Goal: Transaction & Acquisition: Purchase product/service

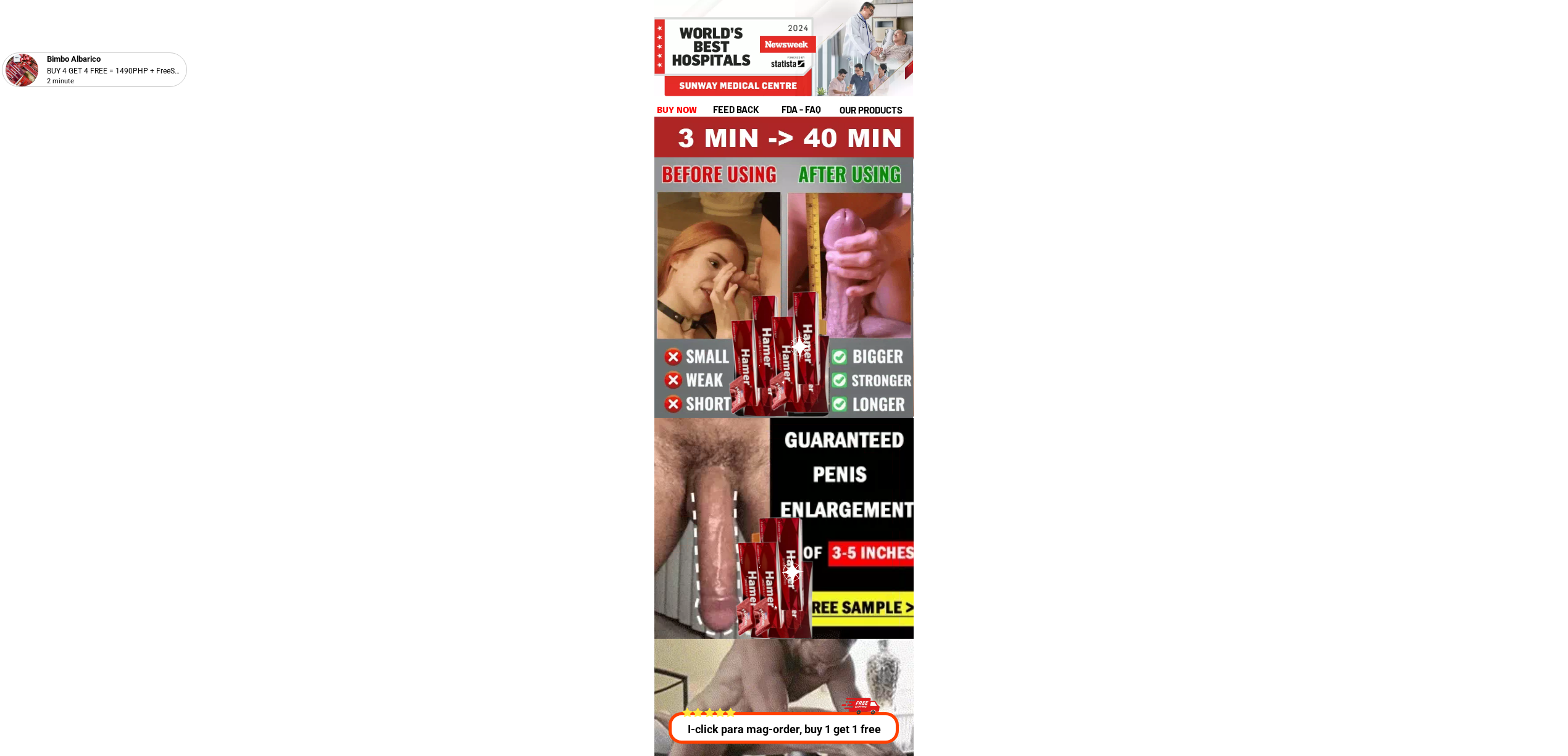
drag, startPoint x: 737, startPoint y: 723, endPoint x: 822, endPoint y: 756, distance: 91.2
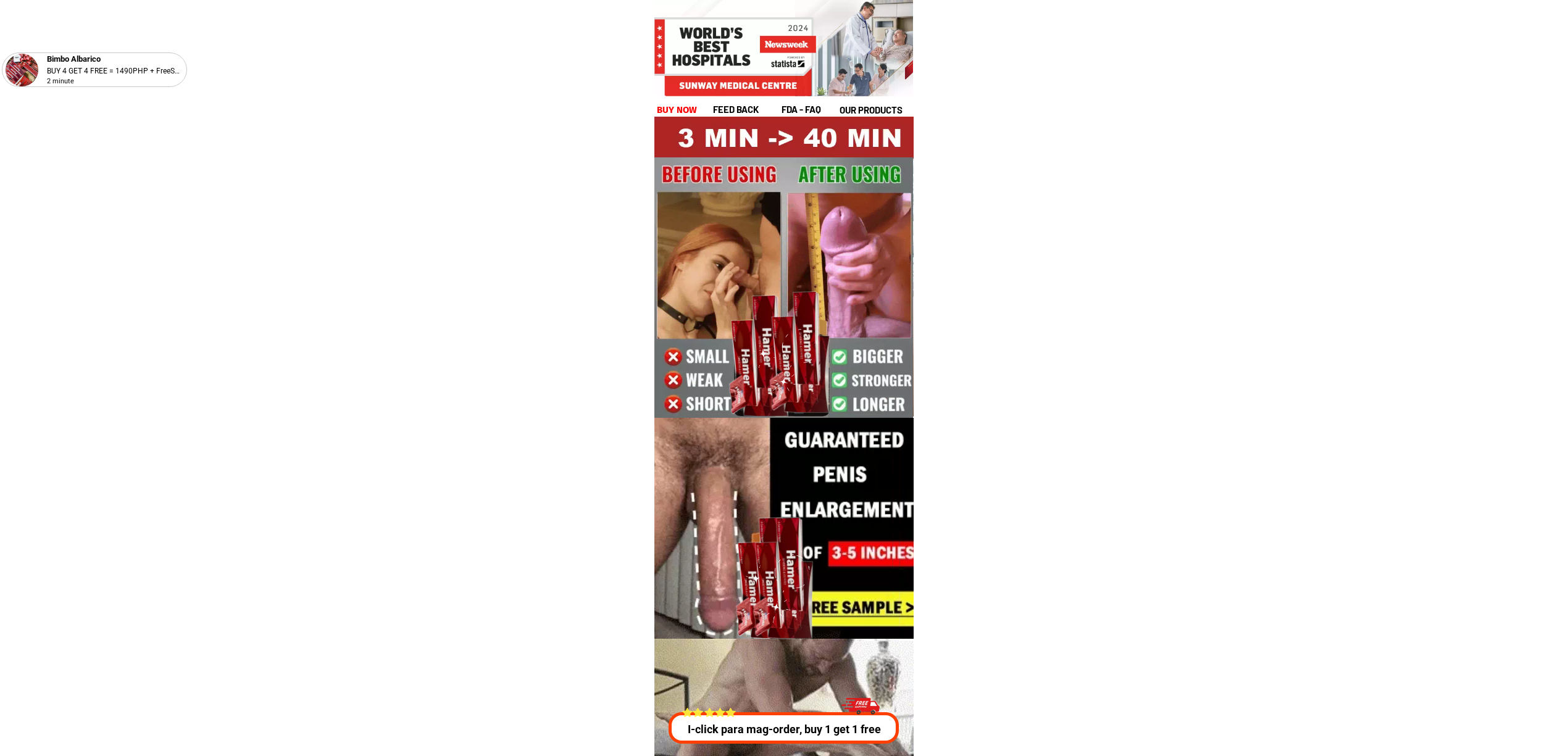
click at [737, 722] on p "I-click para mag-order, buy 1 get 1 free" at bounding box center [786, 729] width 236 height 16
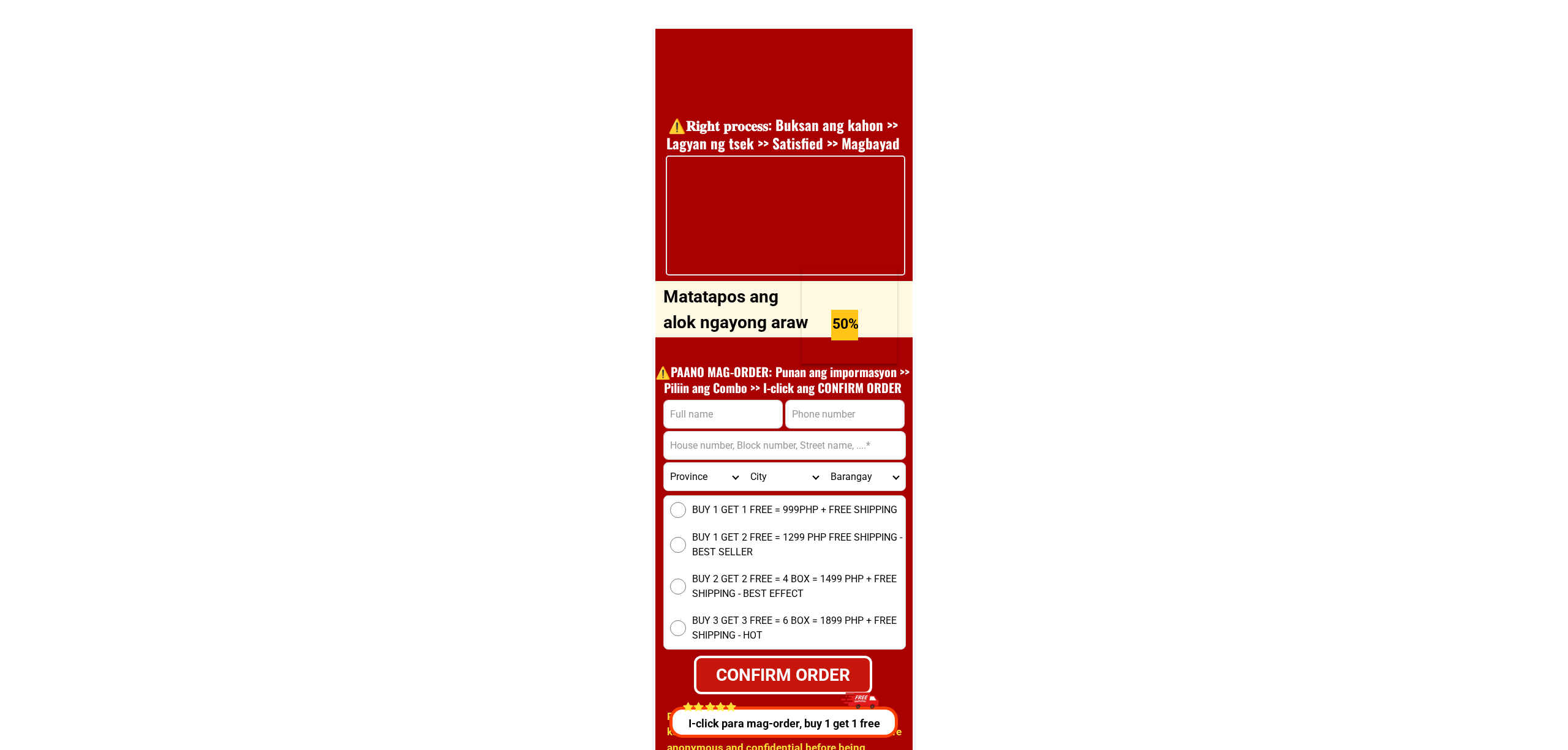
scroll to position [4413, 0]
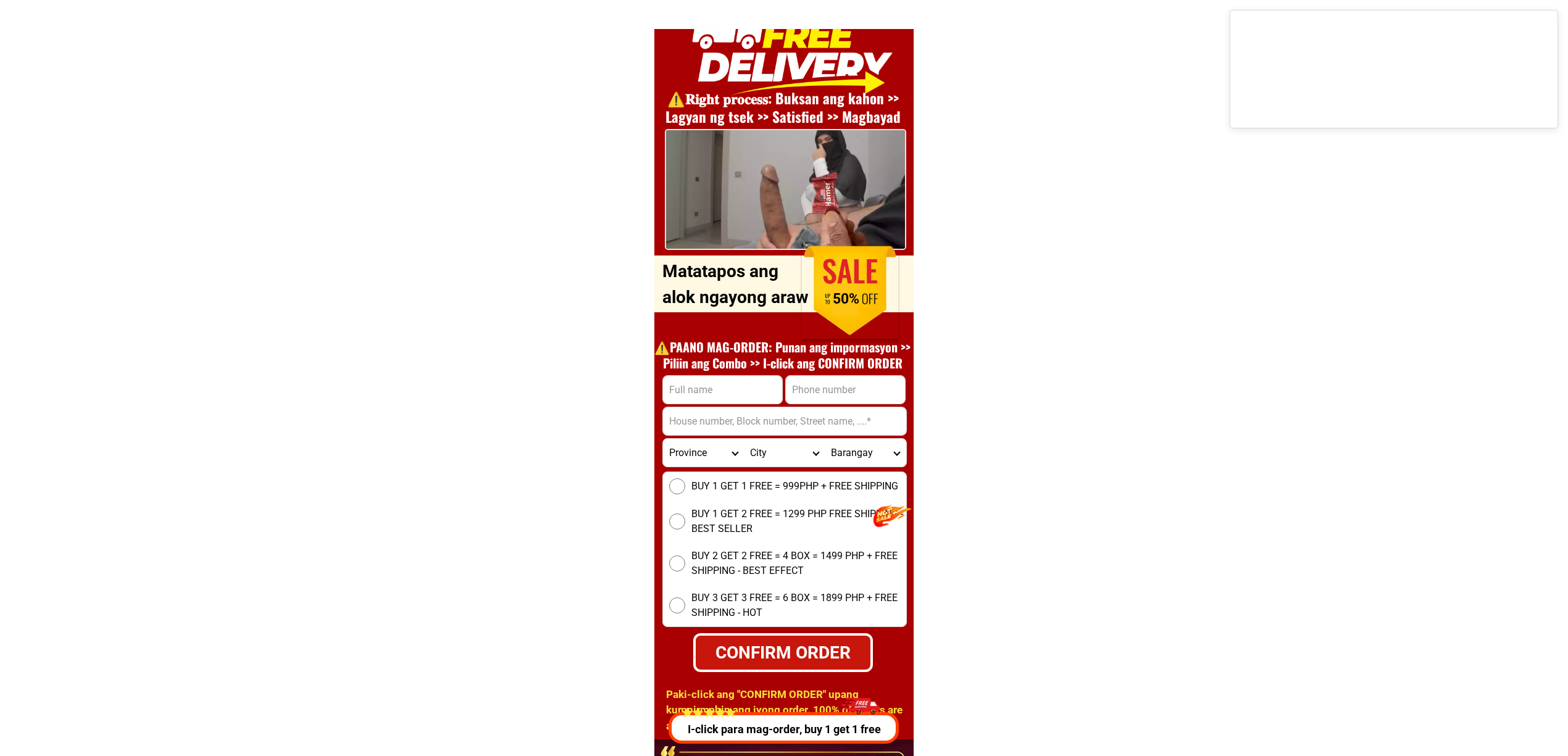
click at [743, 396] on input "Input full_name" at bounding box center [722, 390] width 119 height 28
paste input "09282264950"
type input "09282264950"
click at [904, 395] on input "Input phone_number" at bounding box center [845, 390] width 119 height 28
click at [862, 385] on input "Input phone_number" at bounding box center [845, 390] width 119 height 28
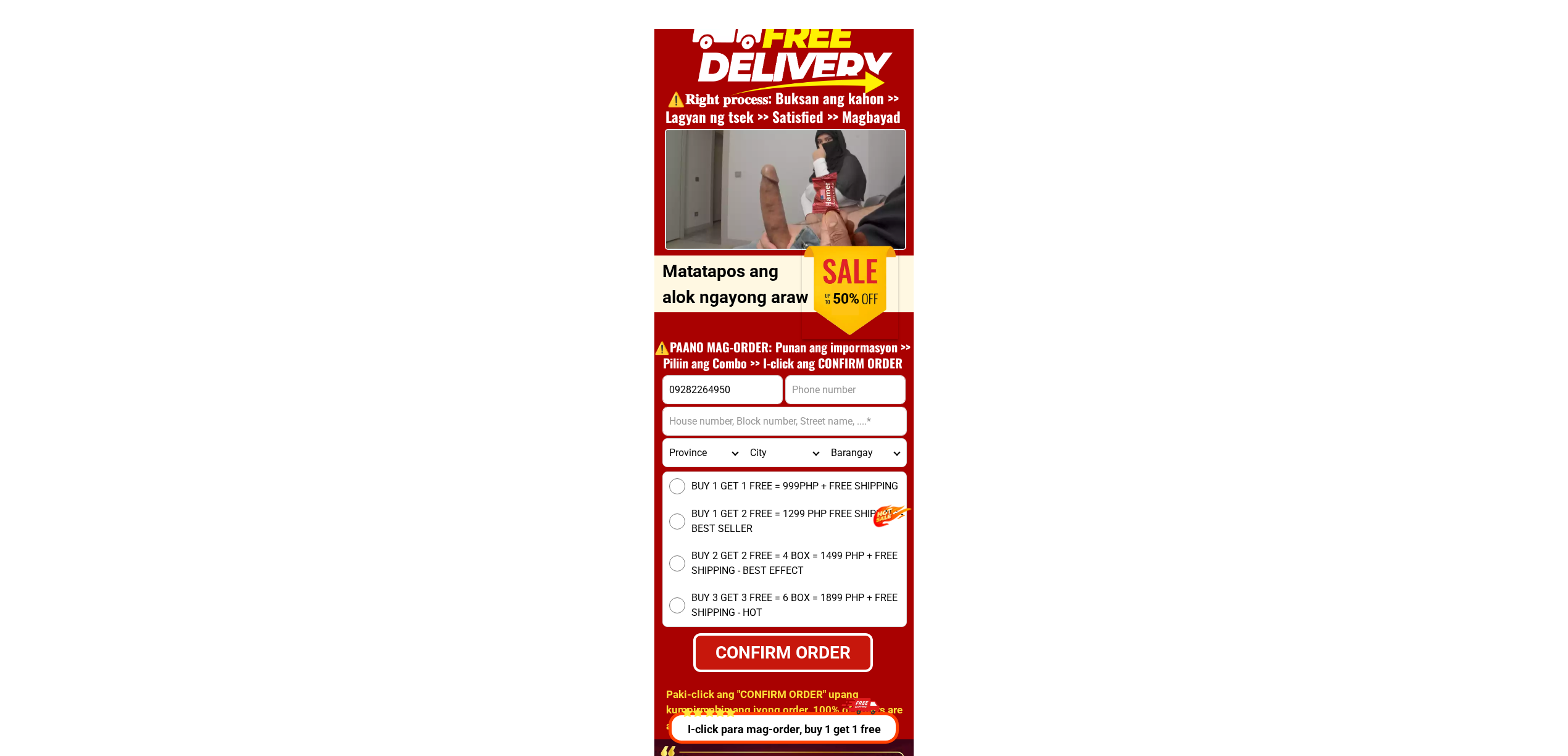
paste input "09282264950"
type input "09282264950"
drag, startPoint x: 810, startPoint y: 411, endPoint x: 821, endPoint y: 417, distance: 12.5
click at [810, 410] on input "Input address" at bounding box center [785, 422] width 243 height 28
paste input ""ilocos norte laoaagcity brgy 35 gabu sur"
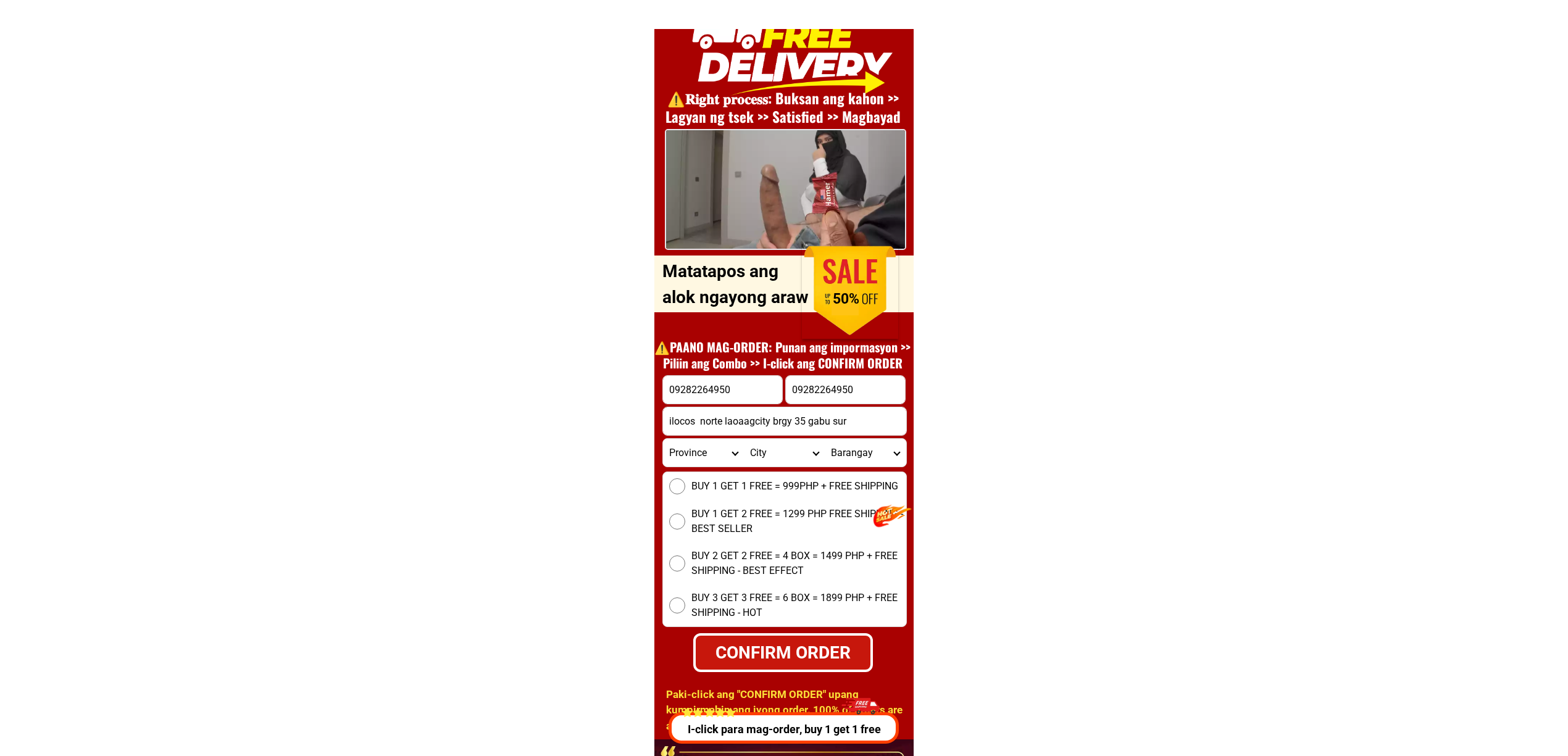
type input "ilocos norte laoaagcity brgy 35 gabu sur"
click at [734, 387] on input "09282264950" at bounding box center [722, 390] width 119 height 28
paste input "Froilan Solmerin"
type input "Froilan Solmerin"
click at [779, 489] on span "BUY 1 GET 1 FREE = 999PHP + FREE SHIPPING" at bounding box center [794, 486] width 207 height 15
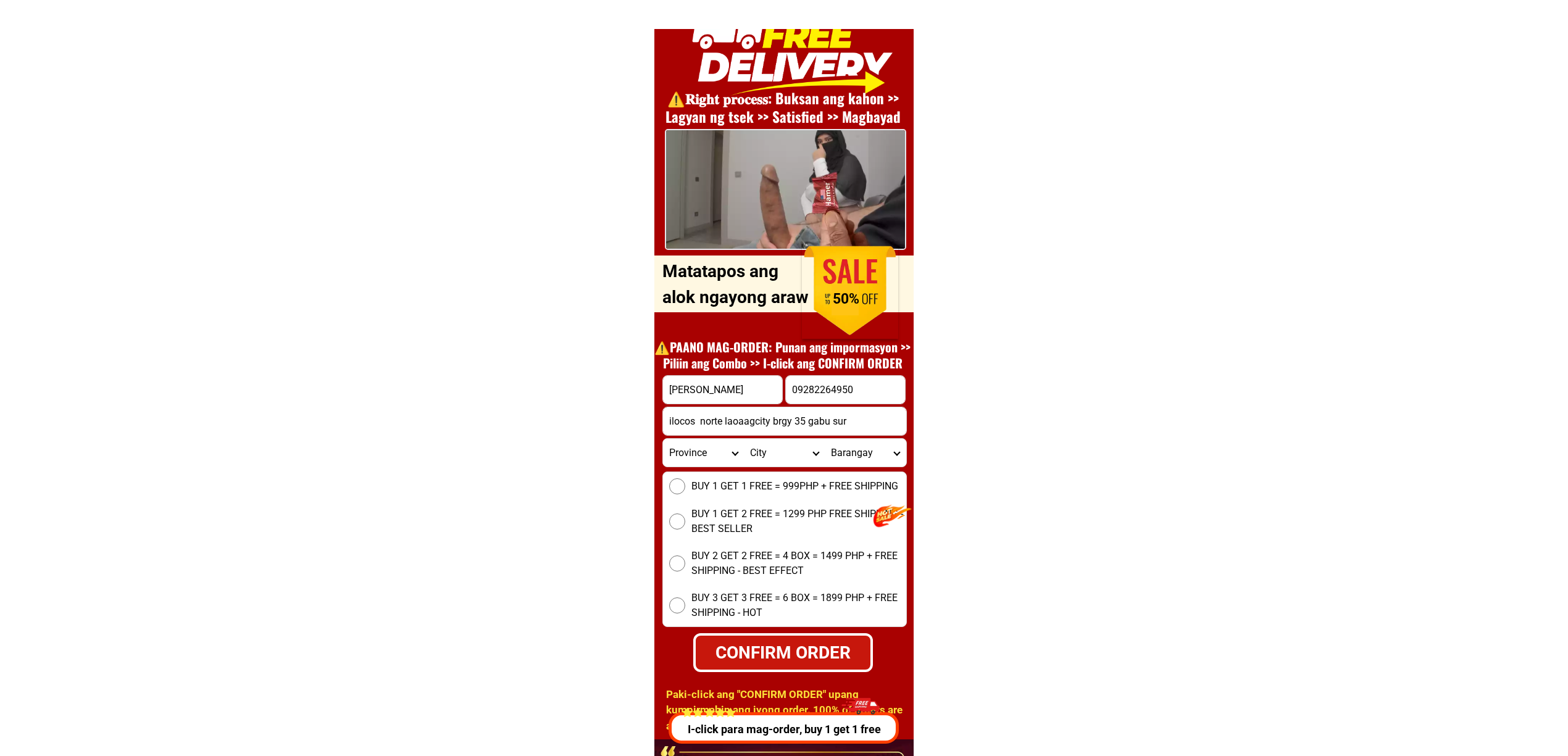
click at [685, 489] on input "BUY 1 GET 1 FREE = 999PHP + FREE SHIPPING" at bounding box center [677, 486] width 16 height 16
click at [769, 620] on div "BUY 1 GET 1 FREE = 999PHP + FREE SHIPPING BUY 1 GET 2 FREE = 1299 PHP FREE SHIP…" at bounding box center [785, 549] width 245 height 156
click at [810, 647] on div "CONFIRM ORDER" at bounding box center [782, 652] width 191 height 28
radio input "true"
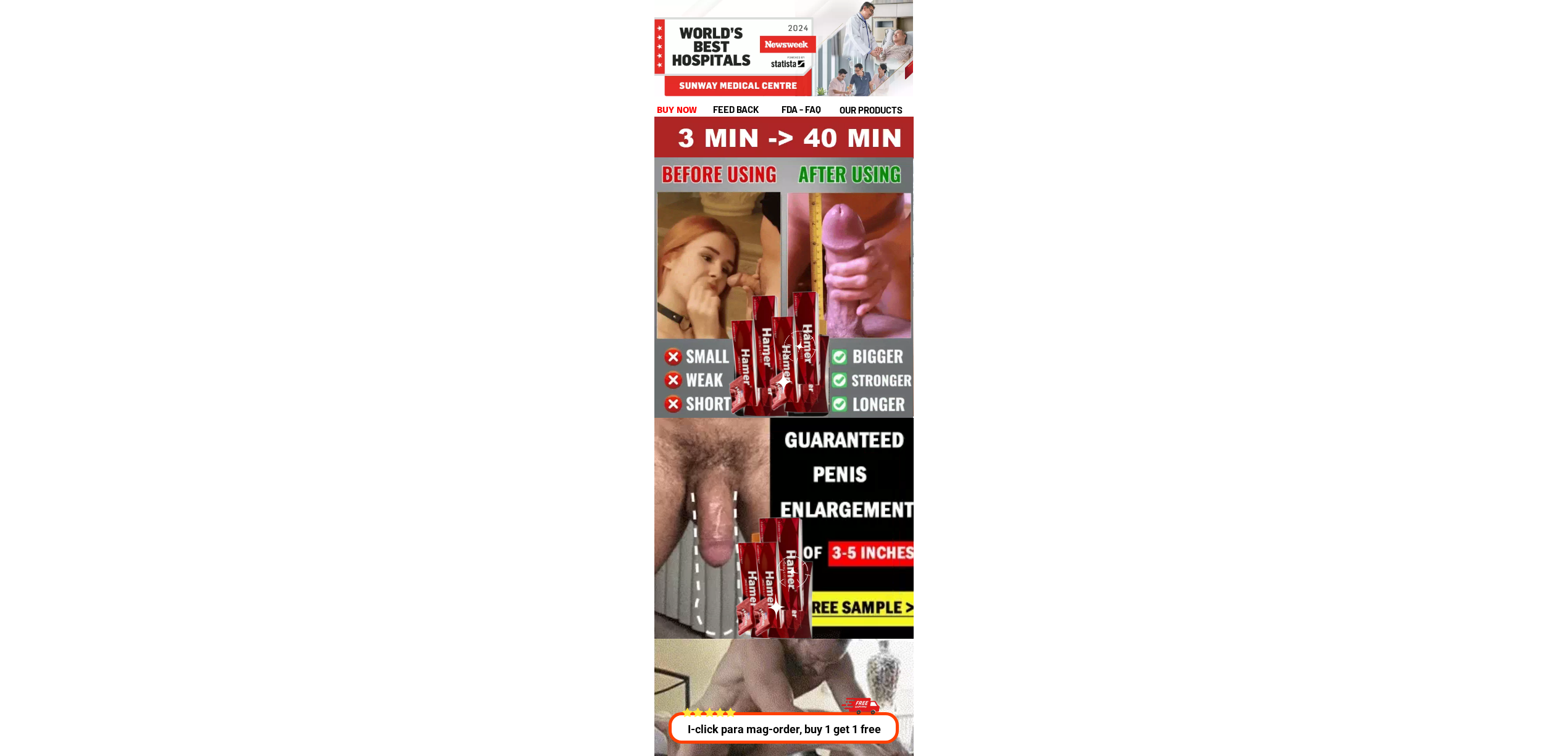
click at [754, 722] on p "I-click para mag-order, buy 1 get 1 free" at bounding box center [784, 729] width 237 height 16
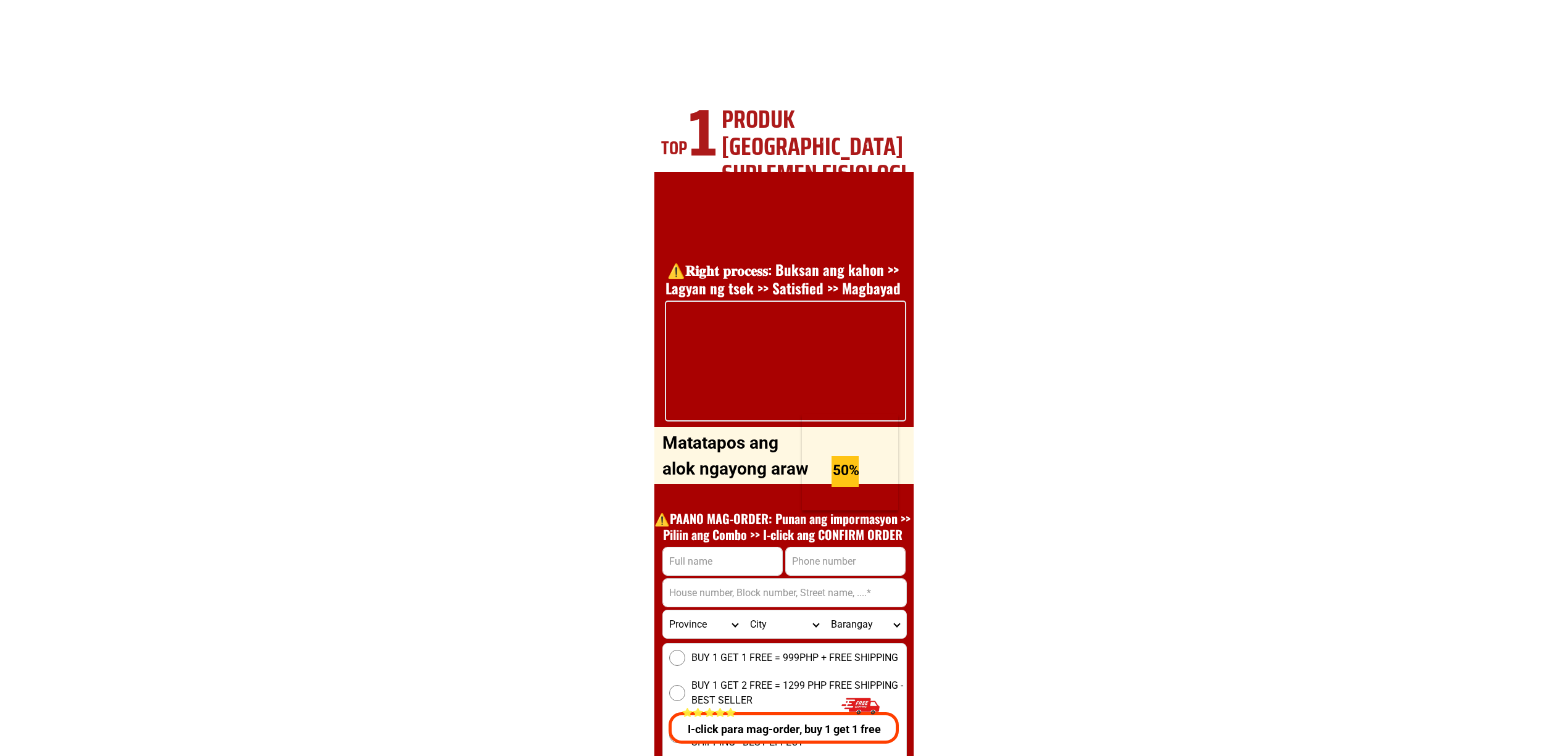
scroll to position [4449, 0]
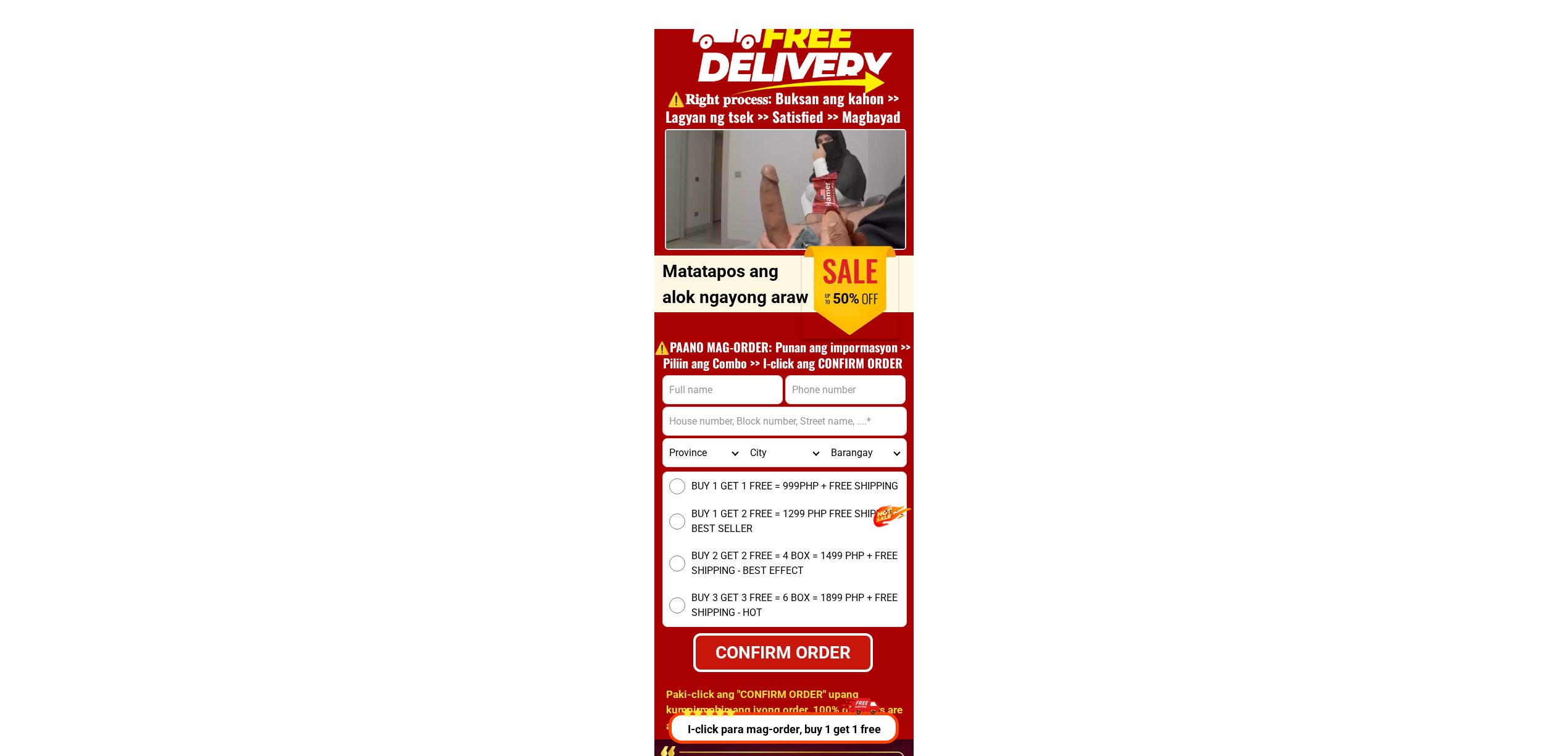
drag, startPoint x: 833, startPoint y: 396, endPoint x: 837, endPoint y: 403, distance: 8.1
click at [833, 396] on input "Input phone_number" at bounding box center [845, 390] width 119 height 28
paste input "09977623504"
type input "09977623504"
drag, startPoint x: 706, startPoint y: 380, endPoint x: 707, endPoint y: 387, distance: 7.1
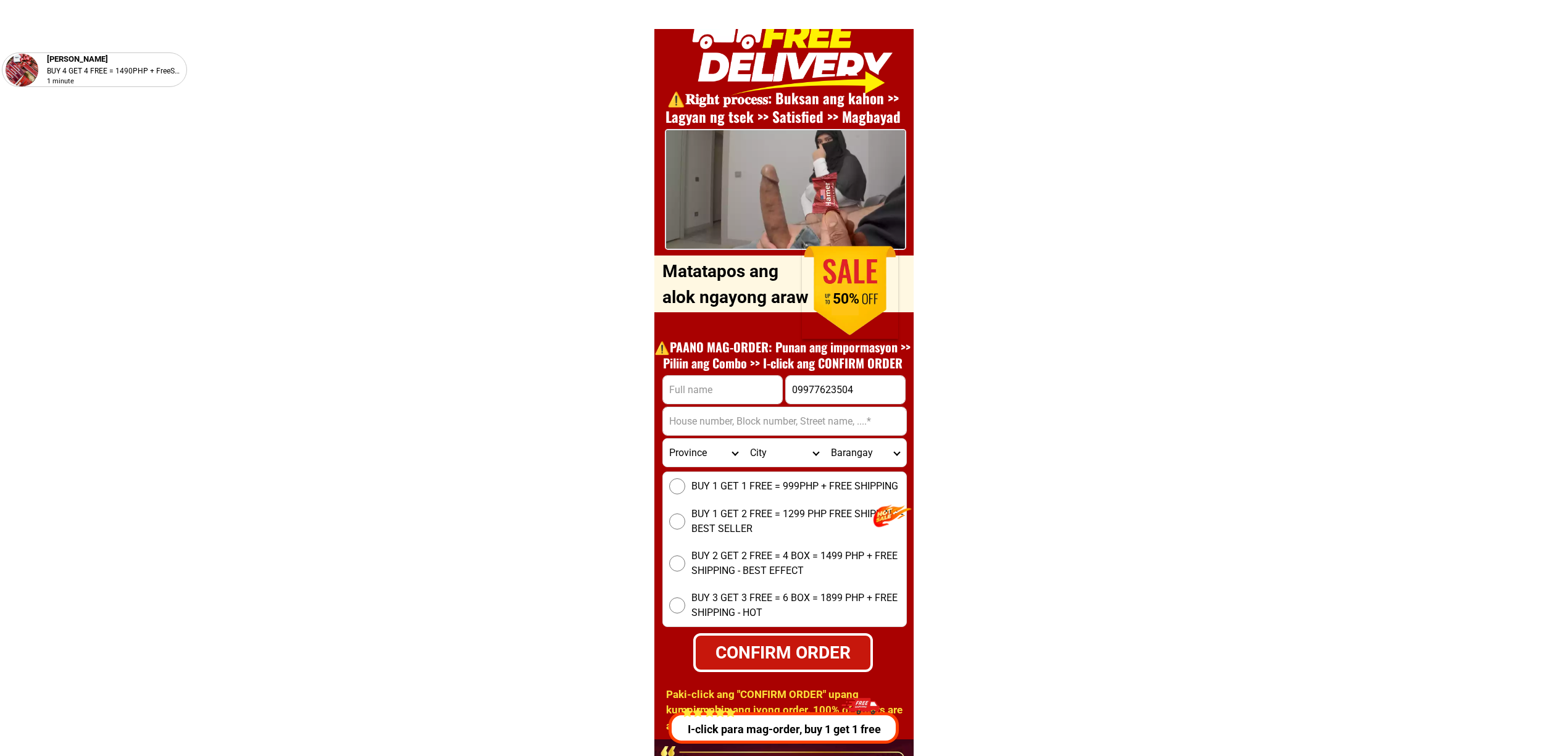
click at [706, 384] on input "Input full_name" at bounding box center [722, 390] width 119 height 28
paste input "Ireneo E Esgrina"
type input "Ireneo E Esgrina"
click at [754, 419] on input "Input address" at bounding box center [785, 422] width 243 height 28
paste input "Blk 11 lot 3 Ph1 Aganligaya Subd., Brgy ligaya, General Santos City 9500, Cotab…"
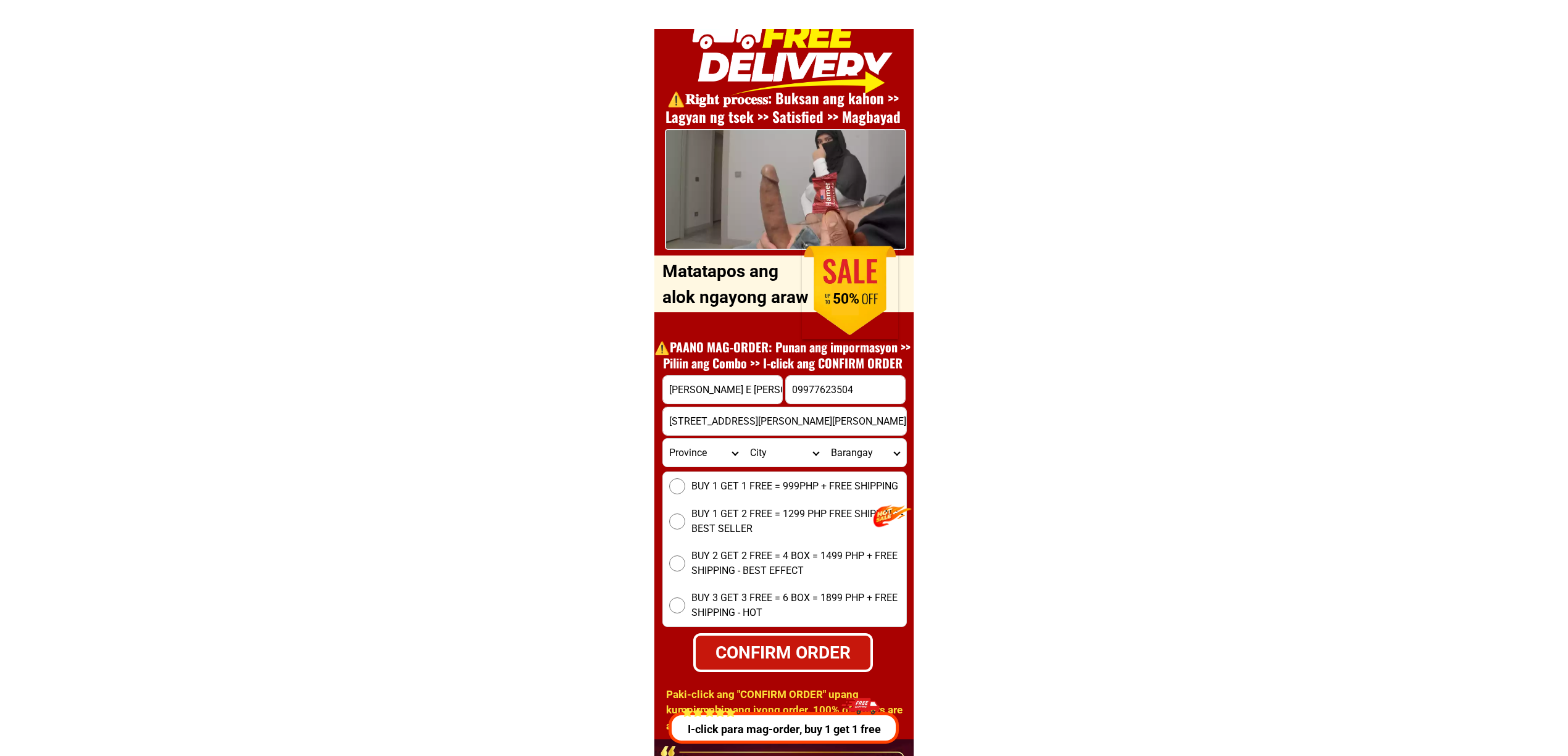
scroll to position [0, 183]
type input "Blk 11 lot 3 Ph1 Aganligaya Subd., Brgy ligaya, General Santos City 9500, Cotab…"
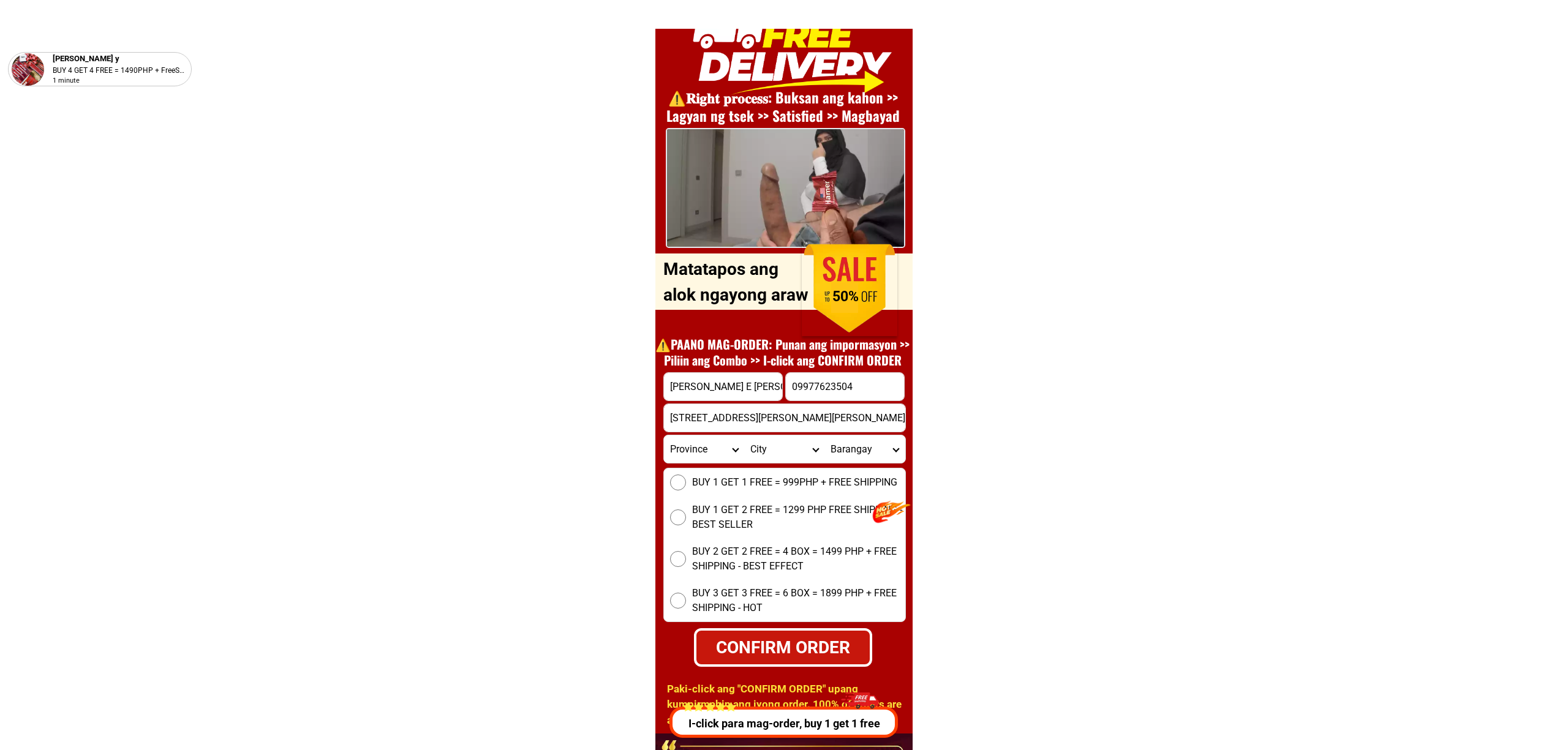
scroll to position [0, 0]
click at [730, 471] on div "BUY 1 GET 1 FREE = 999PHP + FREE SHIPPING BUY 1 GET 2 FREE = 1299 PHP FREE SHIP…" at bounding box center [779, 545] width 243 height 155
click at [738, 482] on span "BUY 1 GET 1 FREE = 999PHP + FREE SHIPPING" at bounding box center [788, 482] width 205 height 15
click at [680, 482] on input "BUY 1 GET 1 FREE = 999PHP + FREE SHIPPING" at bounding box center [672, 482] width 16 height 16
click at [753, 642] on div "CONFIRM ORDER" at bounding box center [777, 647] width 173 height 26
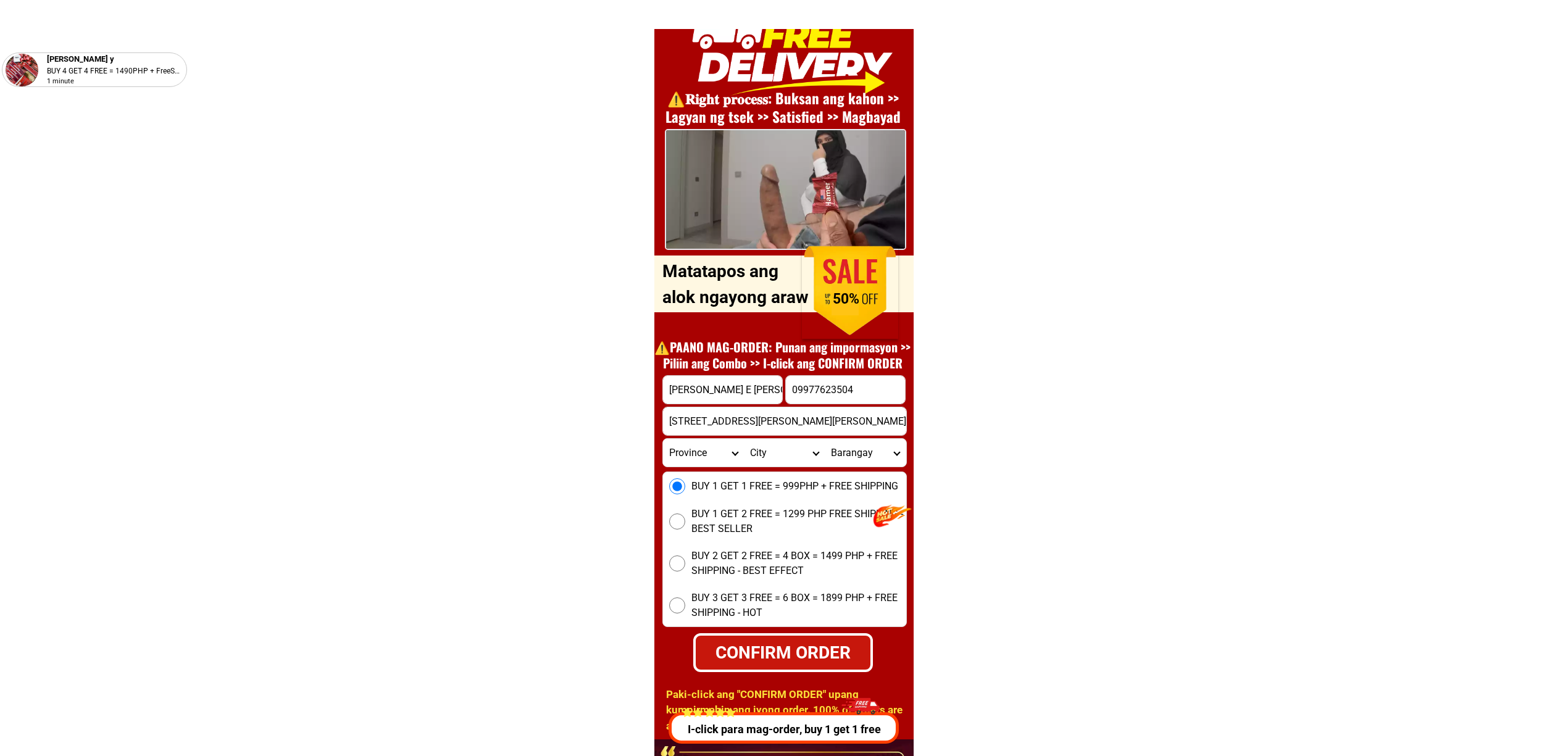
radio input "true"
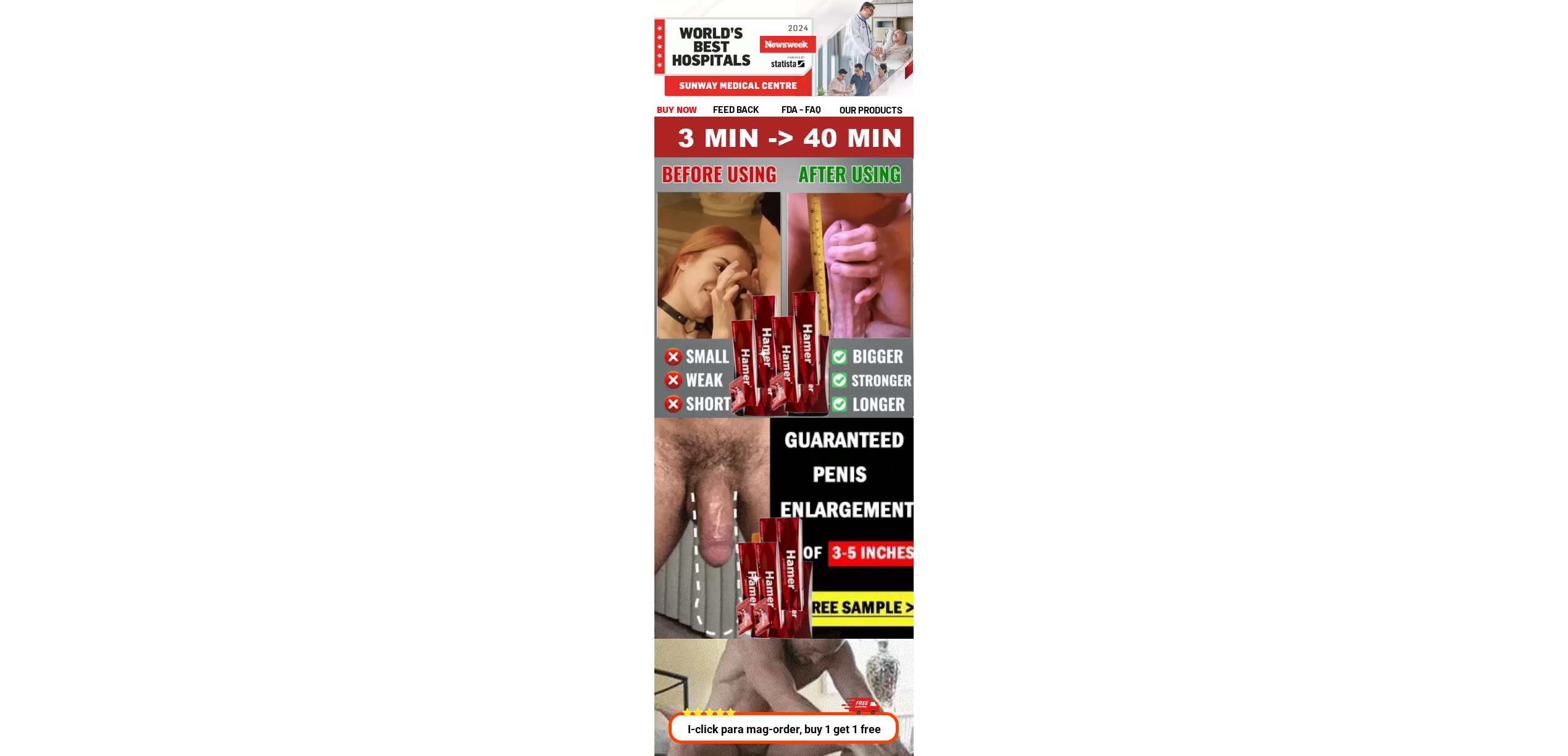
drag, startPoint x: 709, startPoint y: 727, endPoint x: 833, endPoint y: 756, distance: 127.3
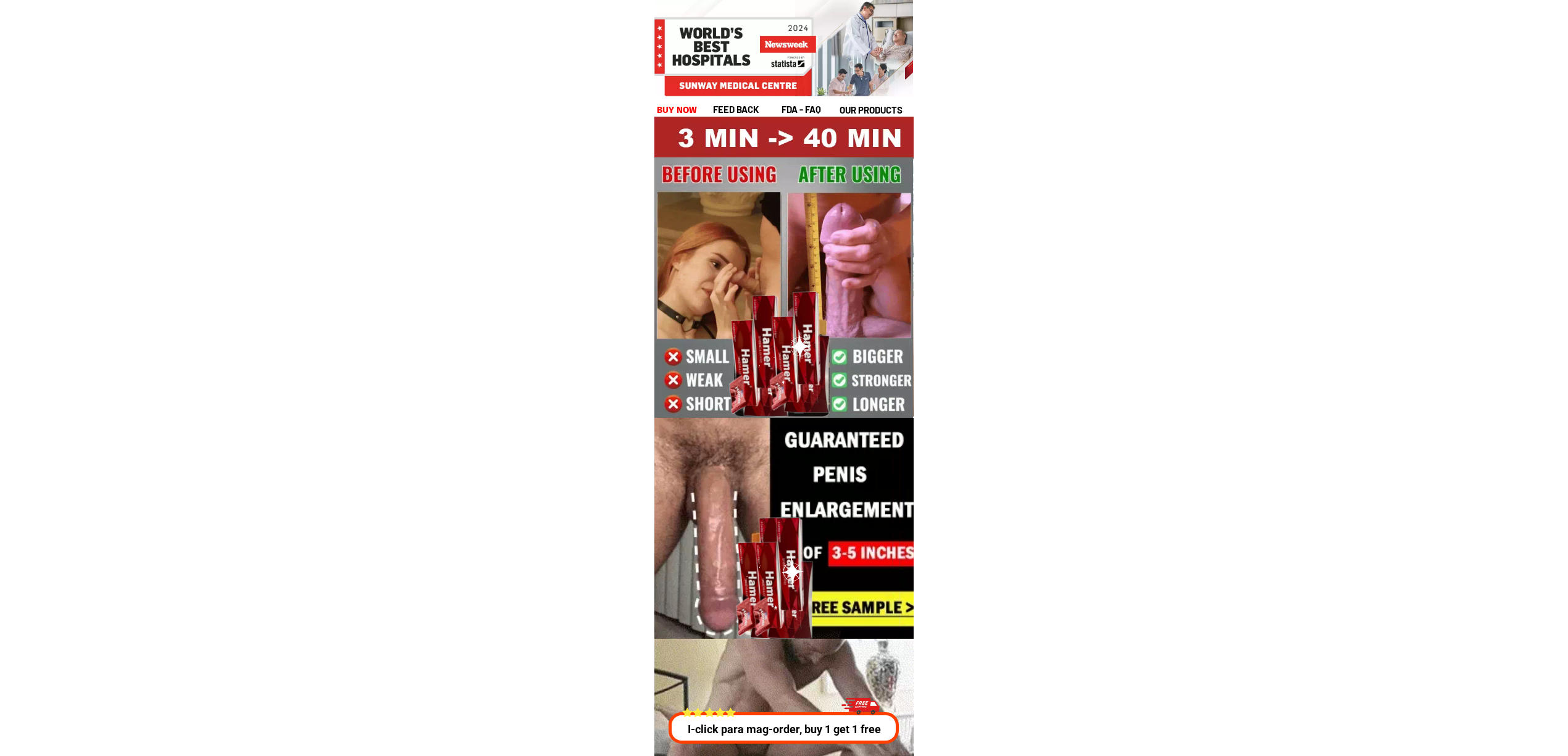
click at [710, 727] on p "I-click para mag-order, buy 1 get 1 free" at bounding box center [784, 729] width 237 height 16
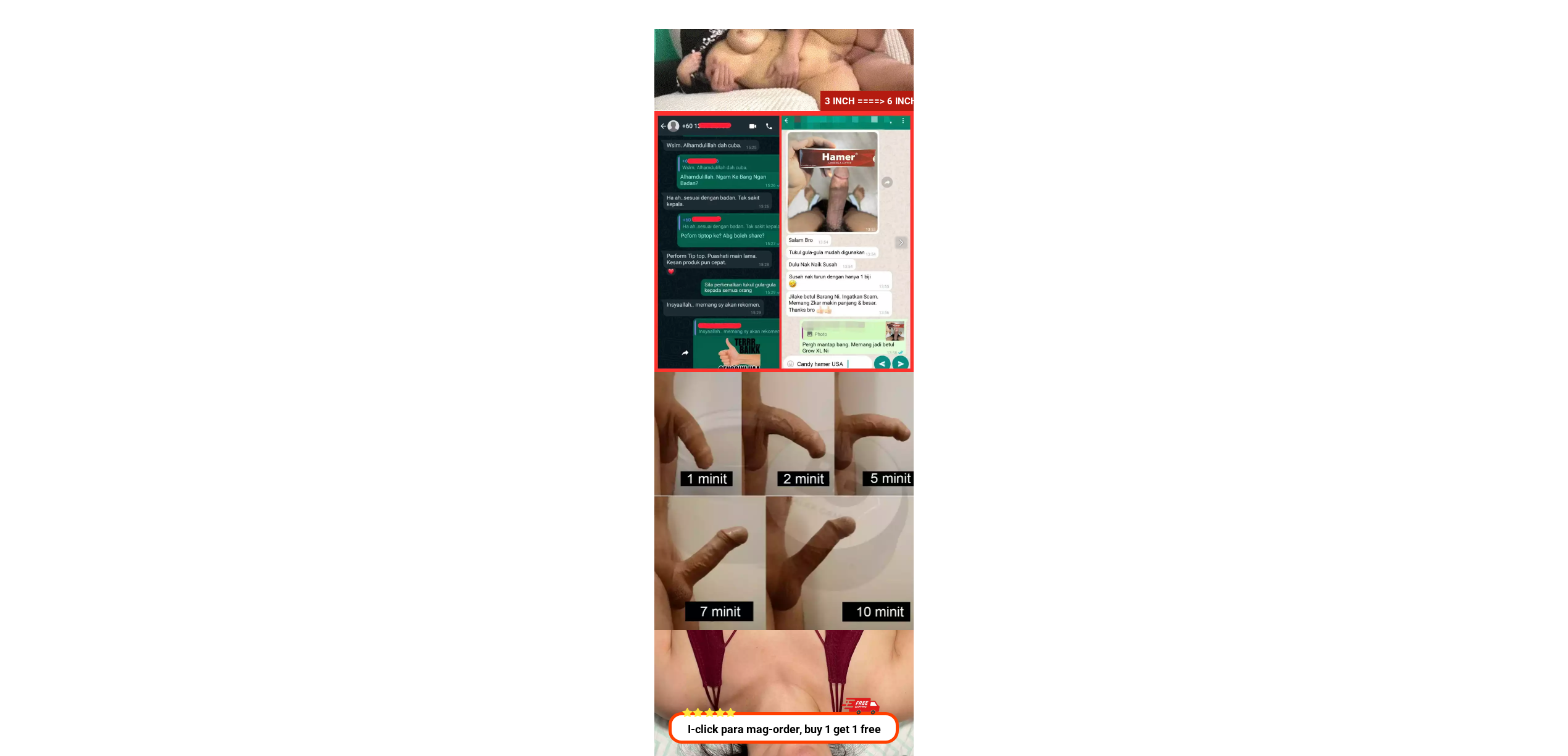
scroll to position [4449, 0]
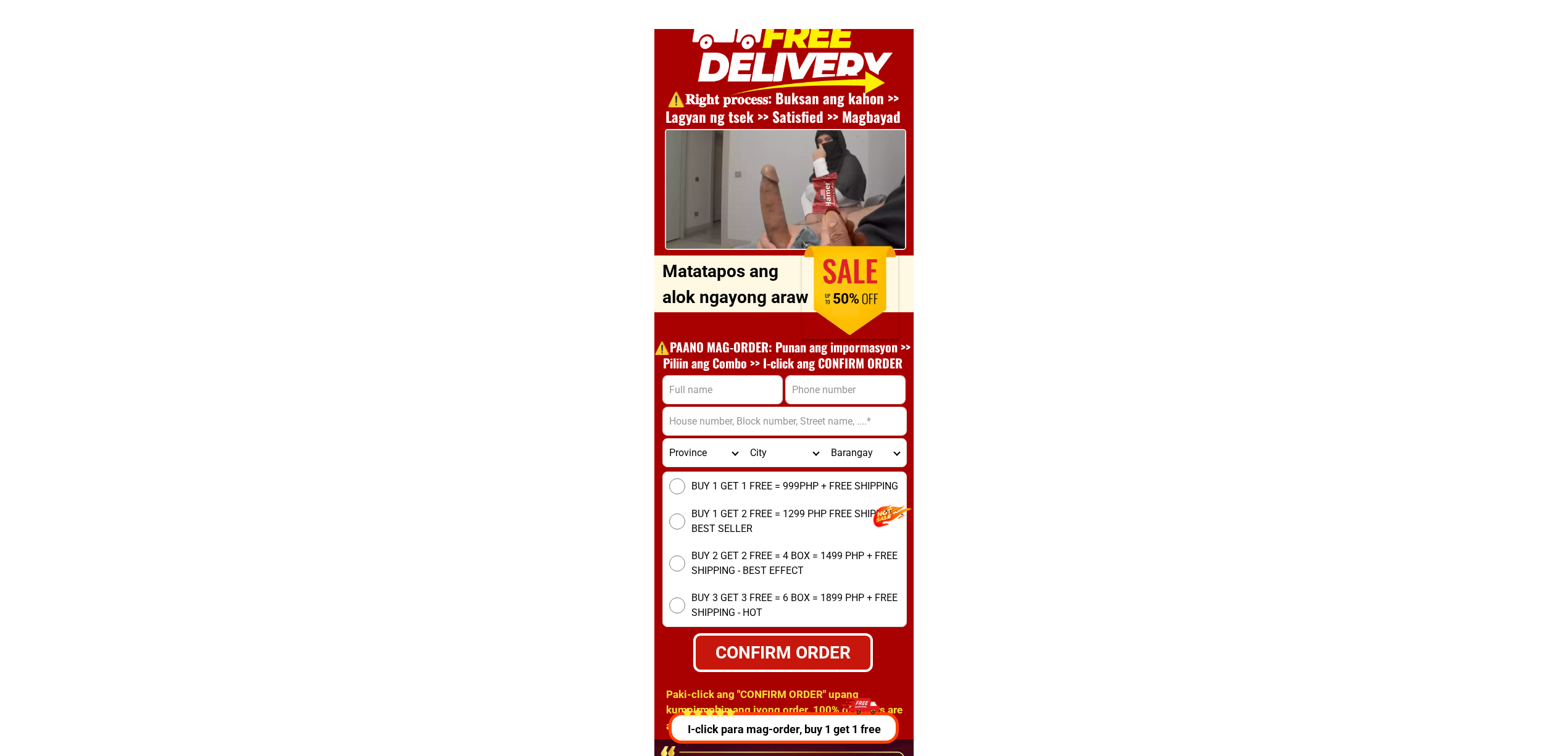
drag, startPoint x: 1166, startPoint y: 585, endPoint x: 1158, endPoint y: 587, distance: 8.2
click at [806, 390] on input "Input phone_number" at bounding box center [845, 390] width 119 height 28
paste input "09057438714"
type input "09057438714"
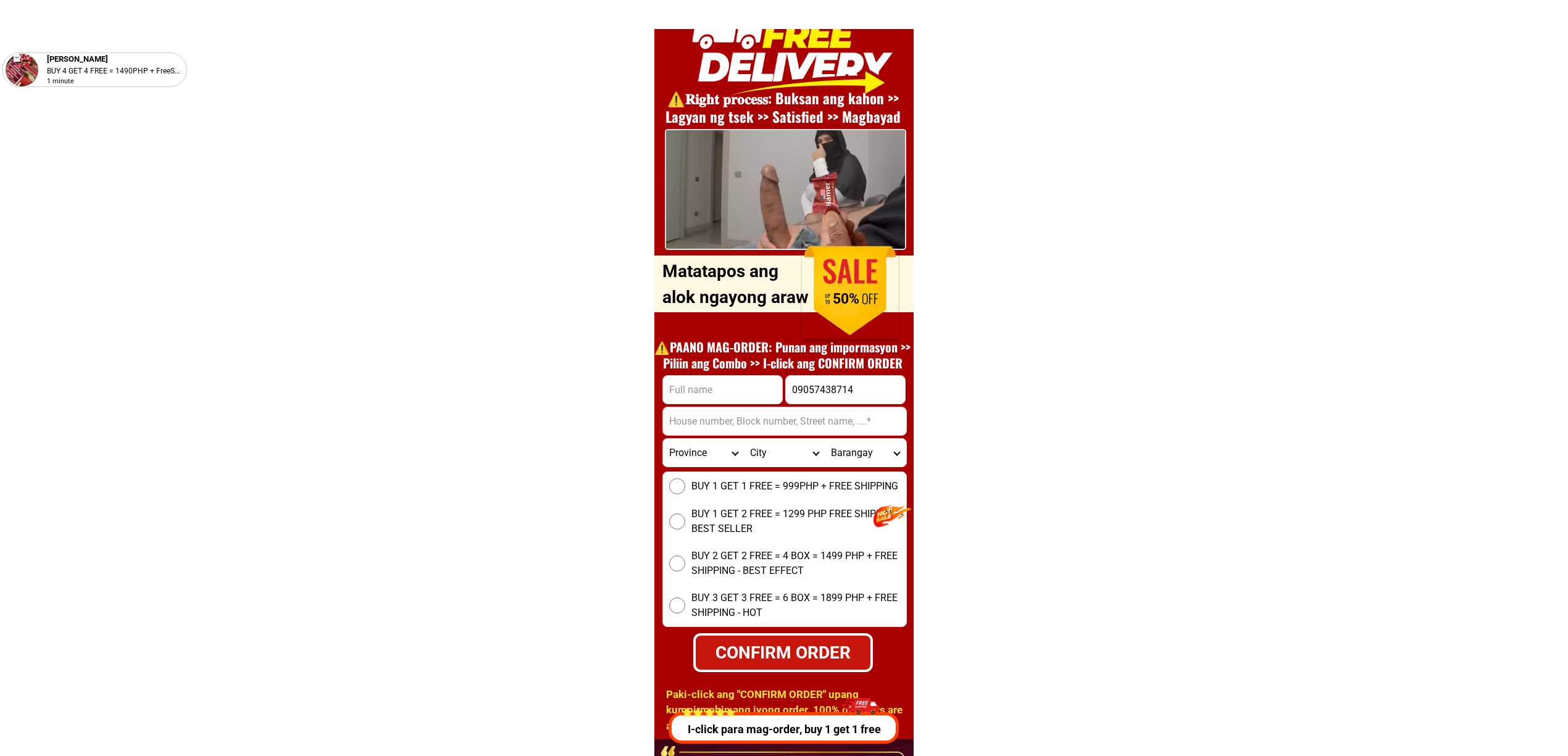
click at [722, 408] on input "Input address" at bounding box center [785, 422] width 243 height 28
click at [707, 394] on input "Input full_name" at bounding box center [722, 390] width 119 height 28
paste input "RENATO GUCO"
type input "RENATO GUCO"
click at [750, 435] on form "RENATO GUCO 09057438714 CONFIRM ORDER Province Abra Agusan-del-norte Agusan-del…" at bounding box center [785, 524] width 245 height 297
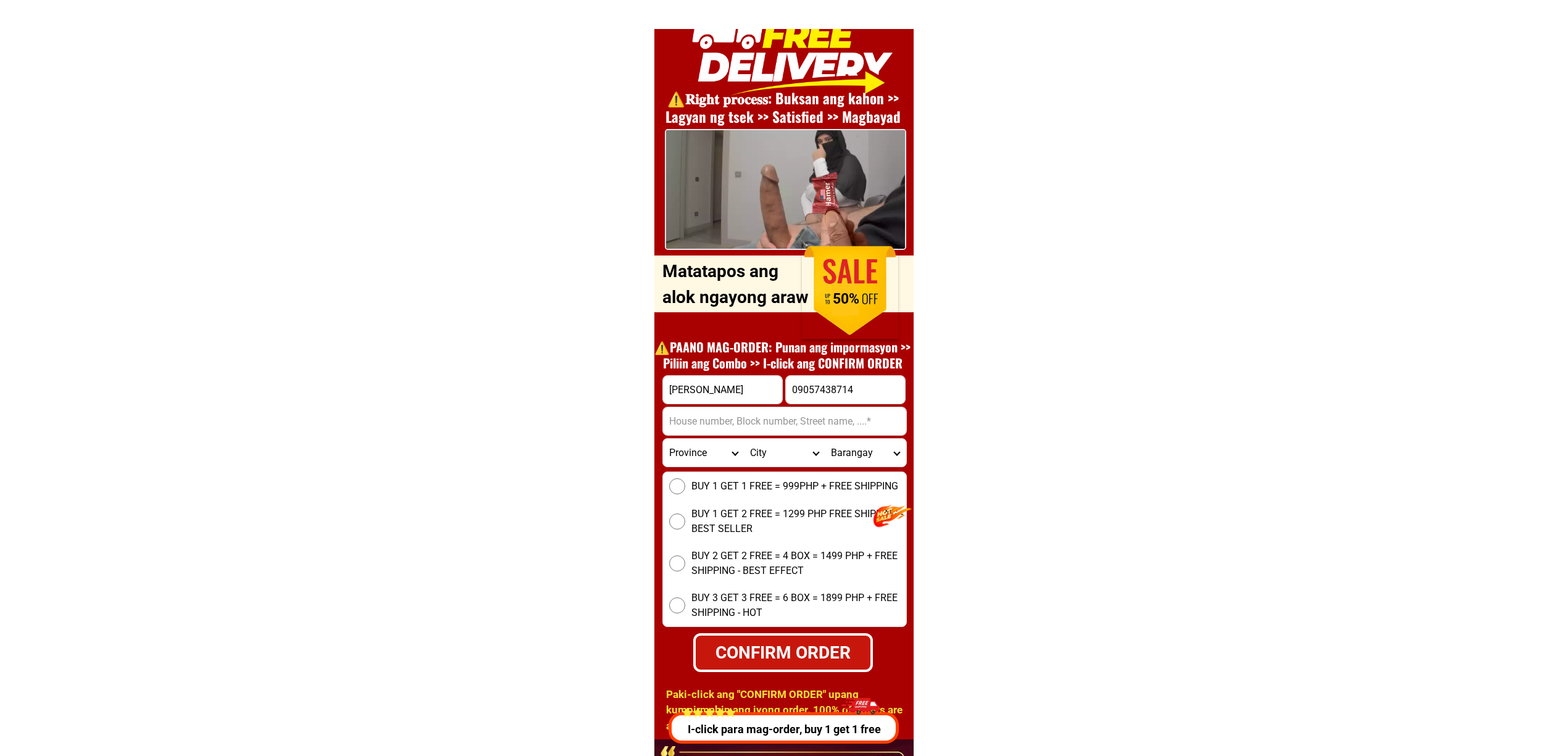
click at [722, 416] on input "Input address" at bounding box center [785, 422] width 243 height 28
paste input "PORUK 4 BRGY. LAMPOTUNG CULASI ANTQUE, Antique"
type input "PORUK 4 BRGY. LAMPOTUNG CULASI ANTQUE, Antique"
drag, startPoint x: 707, startPoint y: 492, endPoint x: 729, endPoint y: 563, distance: 74.3
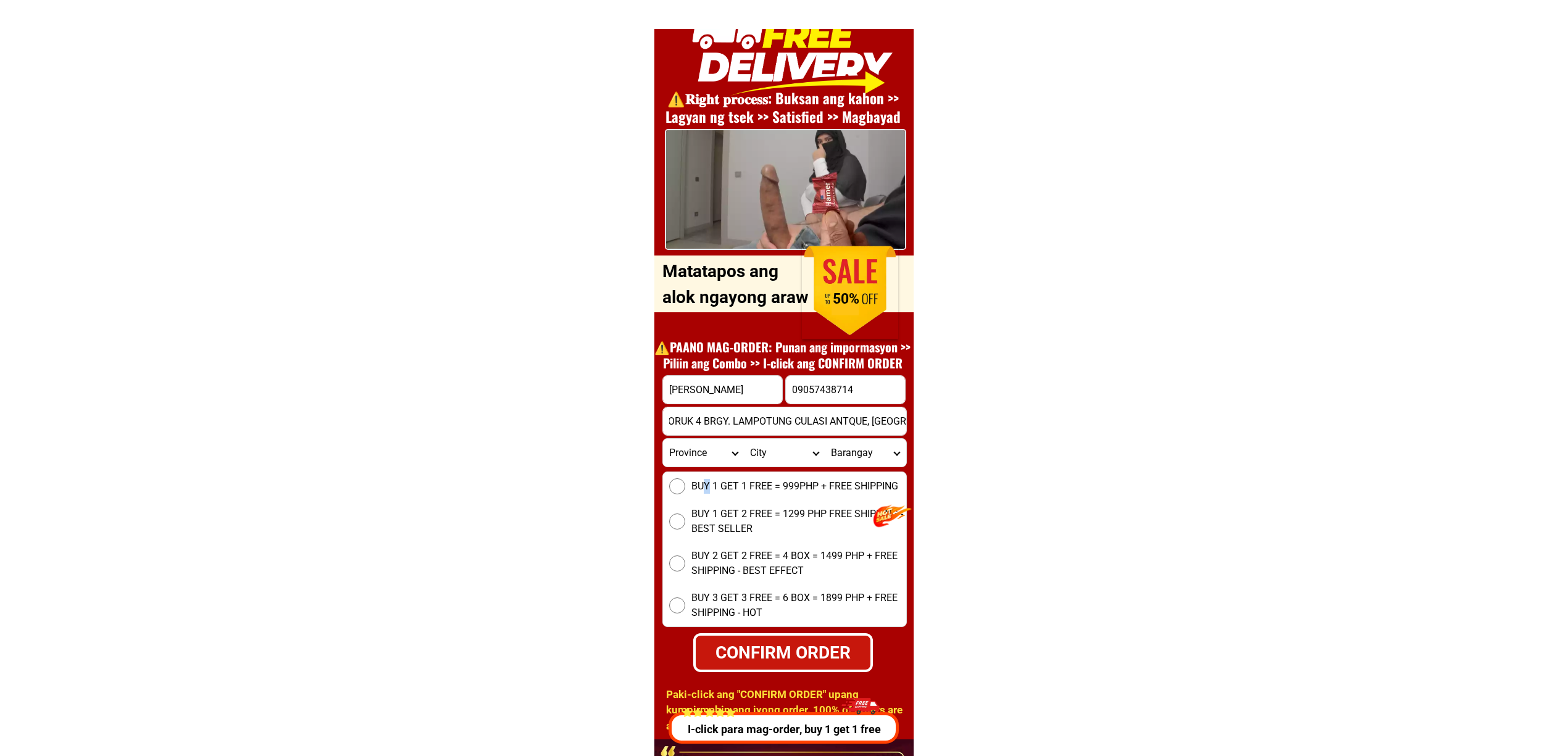
click at [706, 490] on label "BUY 1 GET 1 FREE = 999PHP + FREE SHIPPING" at bounding box center [785, 486] width 243 height 16
click at [689, 482] on label "BUY 1 GET 1 FREE = 999PHP + FREE SHIPPING" at bounding box center [785, 486] width 243 height 16
click at [685, 482] on input "BUY 1 GET 1 FREE = 999PHP + FREE SHIPPING" at bounding box center [677, 486] width 16 height 16
click at [813, 669] on div "CONFIRM ORDER" at bounding box center [783, 653] width 180 height 39
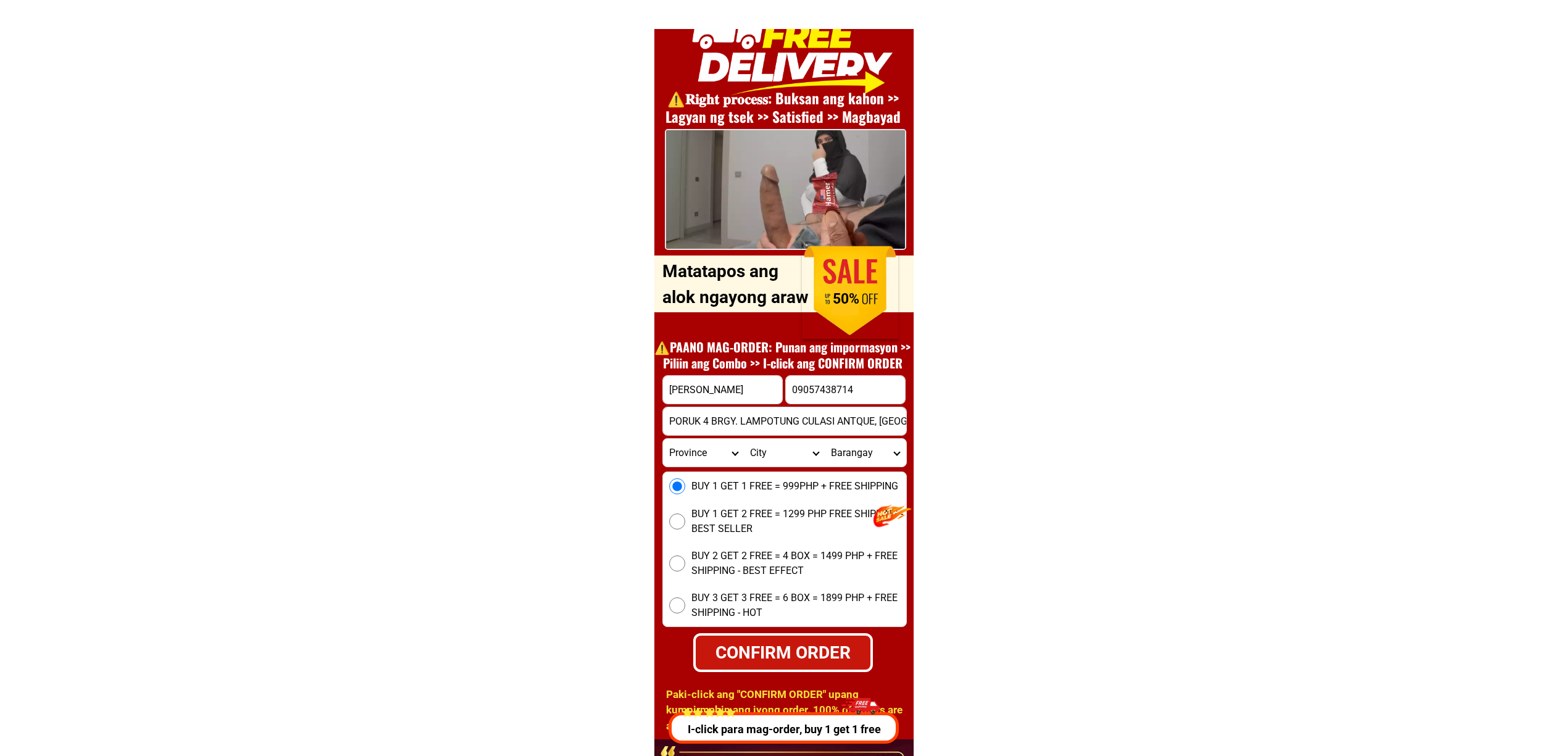
radio input "true"
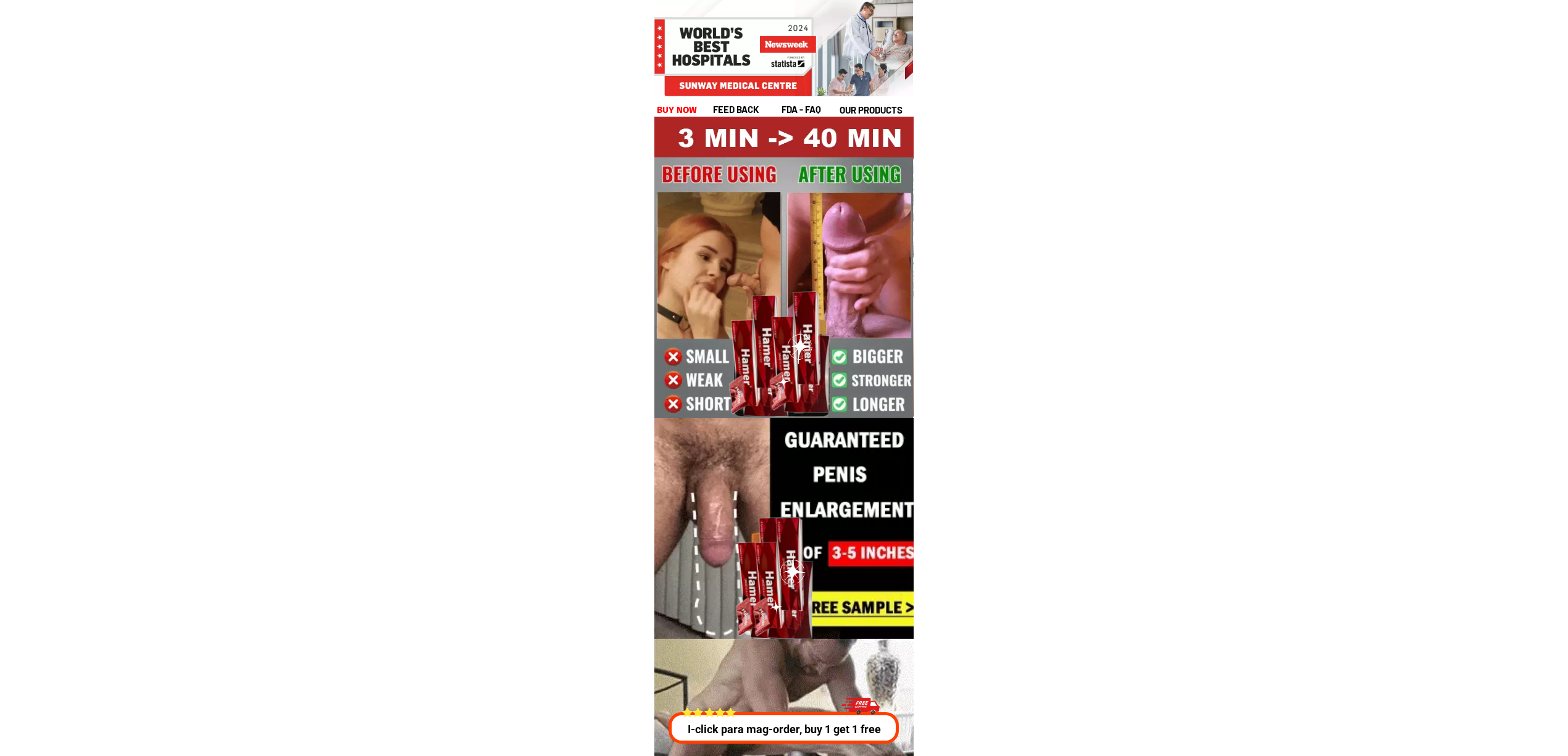
scroll to position [4460, 0]
